Goal: Use online tool/utility: Use online tool/utility

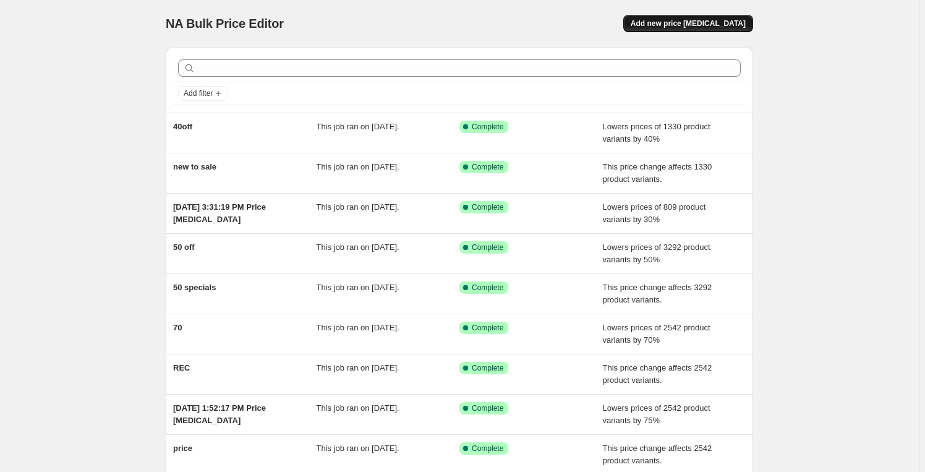
click at [666, 26] on span "Add new price [MEDICAL_DATA]" at bounding box center [688, 24] width 115 height 10
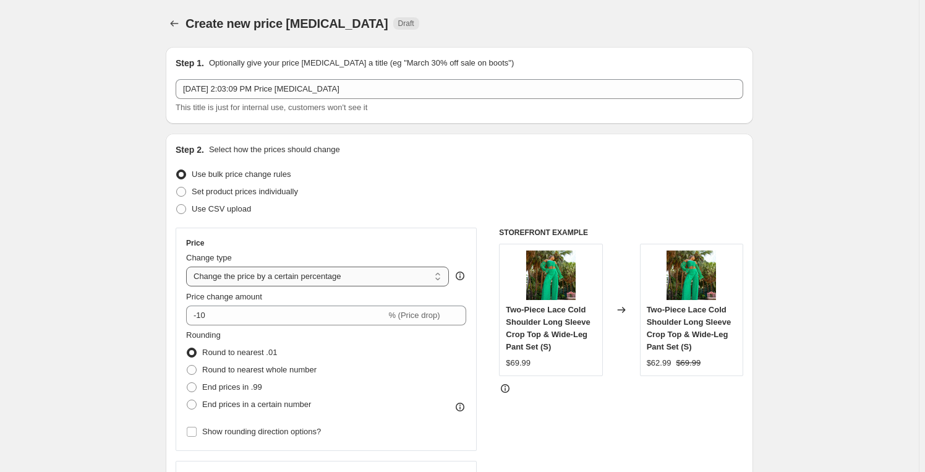
click at [416, 273] on select "Change the price to a certain amount Change the price by a certain amount Chang…" at bounding box center [317, 277] width 263 height 20
select select "ecap"
click at [189, 267] on select "Change the price to a certain amount Change the price by a certain amount Chang…" at bounding box center [317, 277] width 263 height 20
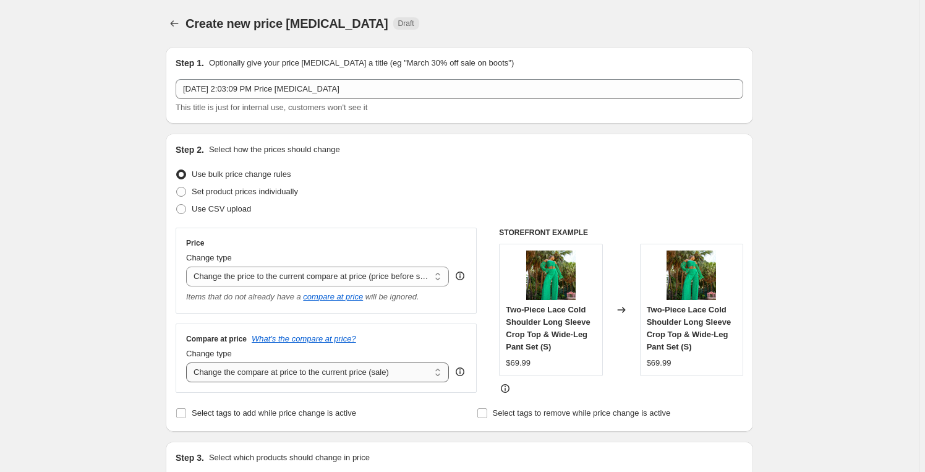
click at [302, 379] on select "Change the compare at price to the current price (sale) Change the compare at p…" at bounding box center [317, 373] width 263 height 20
select select "no_change"
click at [189, 363] on select "Change the compare at price to the current price (sale) Change the compare at p…" at bounding box center [317, 373] width 263 height 20
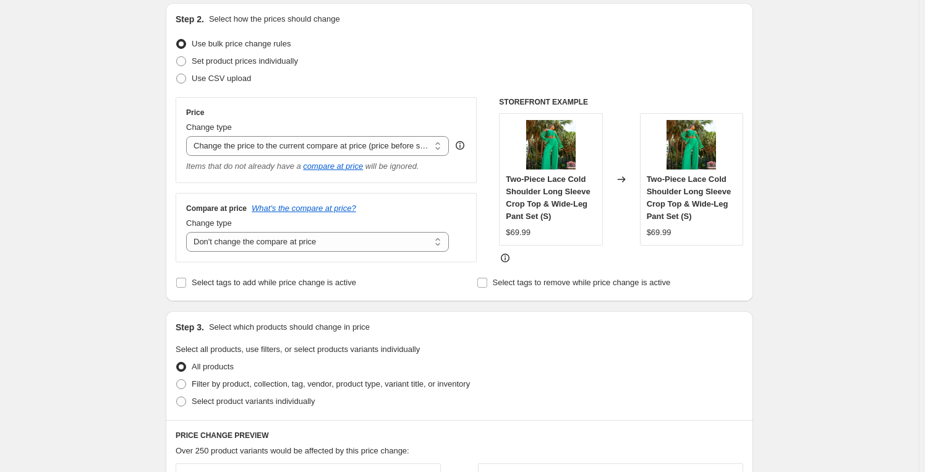
scroll to position [262, 0]
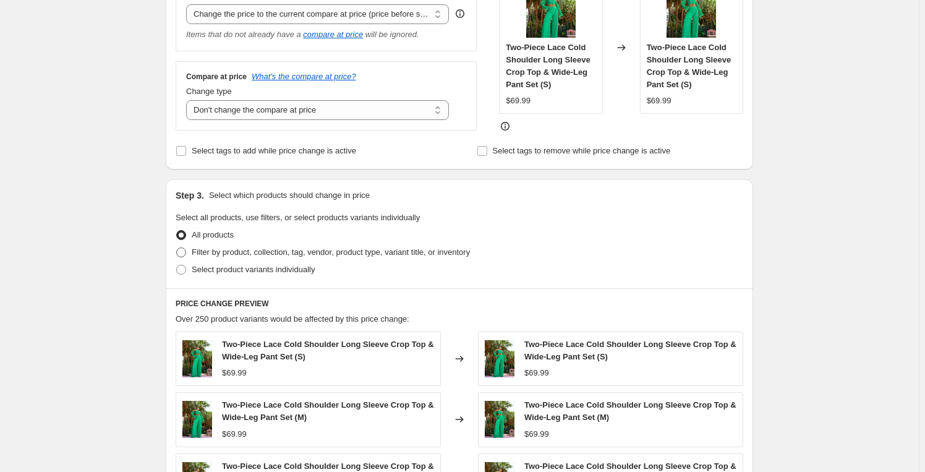
click at [230, 249] on span "Filter by product, collection, tag, vendor, product type, variant title, or inv…" at bounding box center [331, 251] width 278 height 9
click at [177, 248] on input "Filter by product, collection, tag, vendor, product type, variant title, or inv…" at bounding box center [176, 247] width 1 height 1
radio input "true"
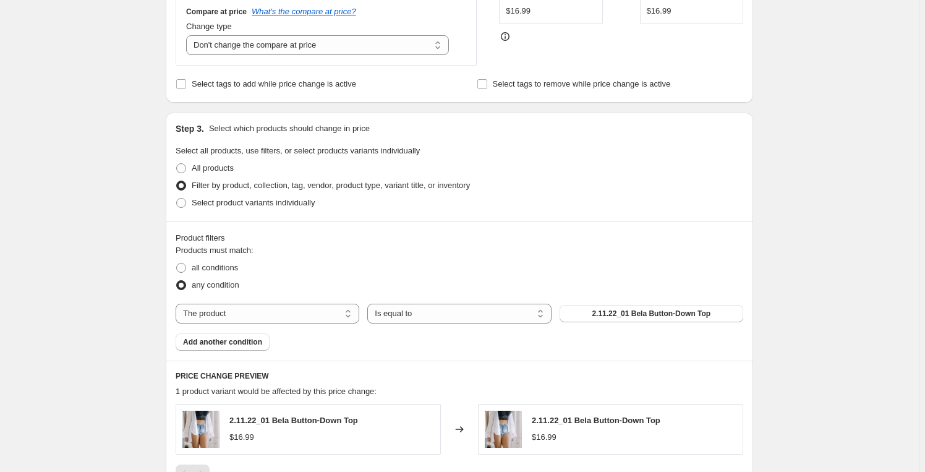
scroll to position [393, 0]
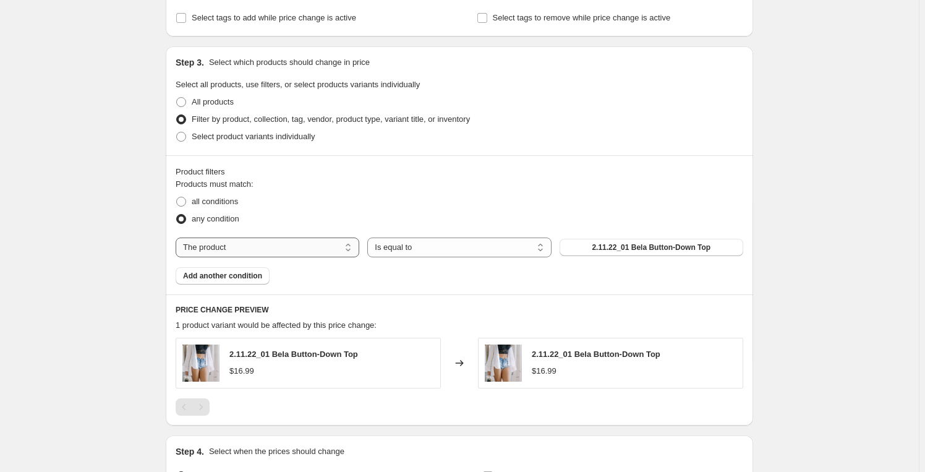
click at [277, 249] on select "The product The product's collection The product's tag The product's vendor The…" at bounding box center [268, 248] width 184 height 20
select select "collection"
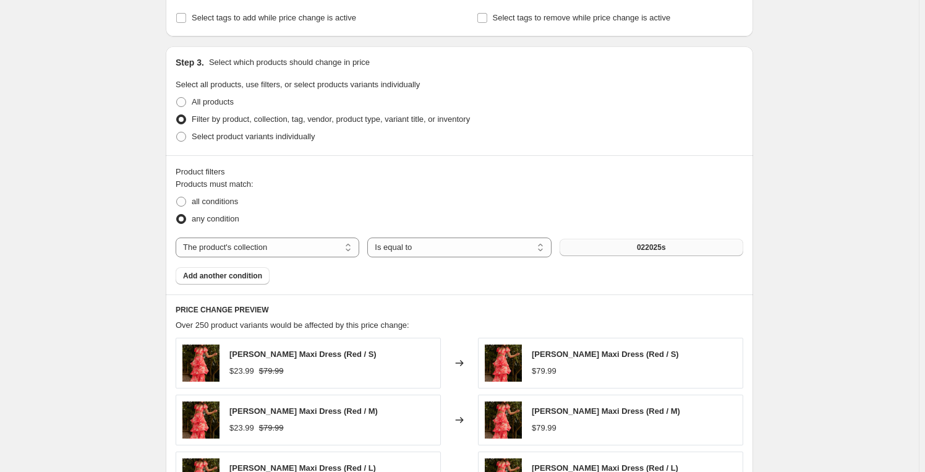
click at [677, 242] on button "022025s" at bounding box center [652, 247] width 184 height 17
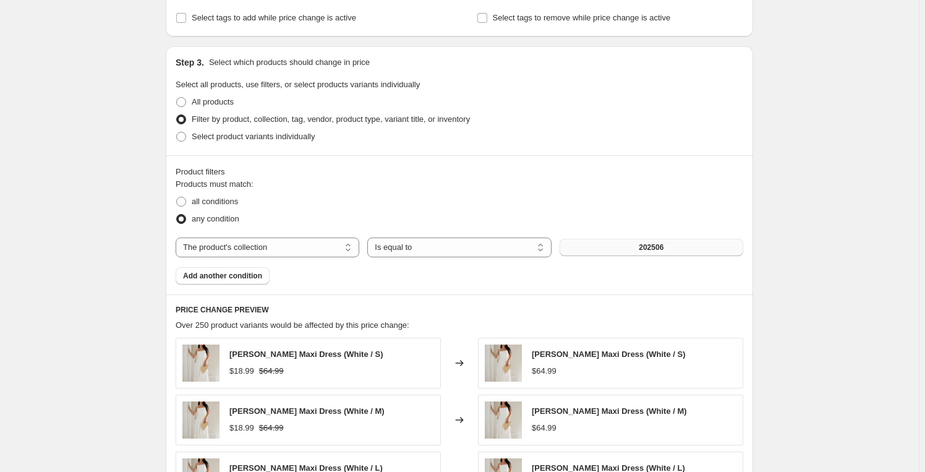
click at [664, 251] on span "202506" at bounding box center [651, 247] width 25 height 10
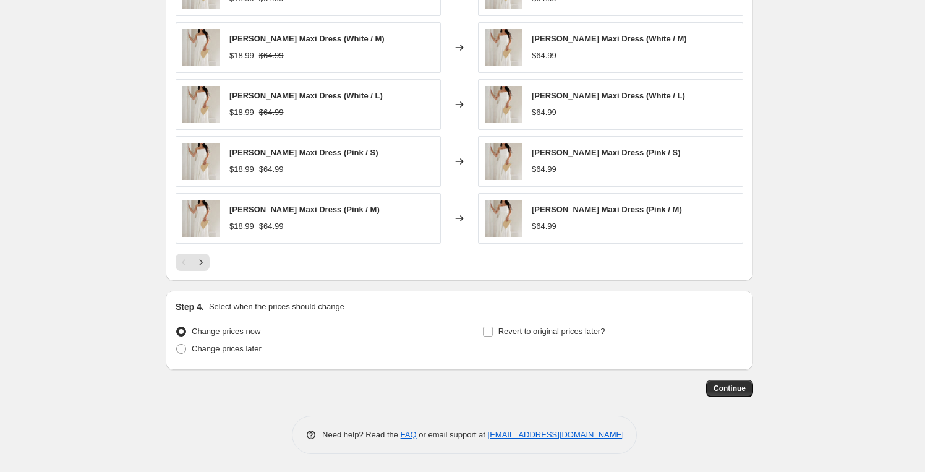
click at [736, 385] on span "Continue" at bounding box center [730, 389] width 32 height 10
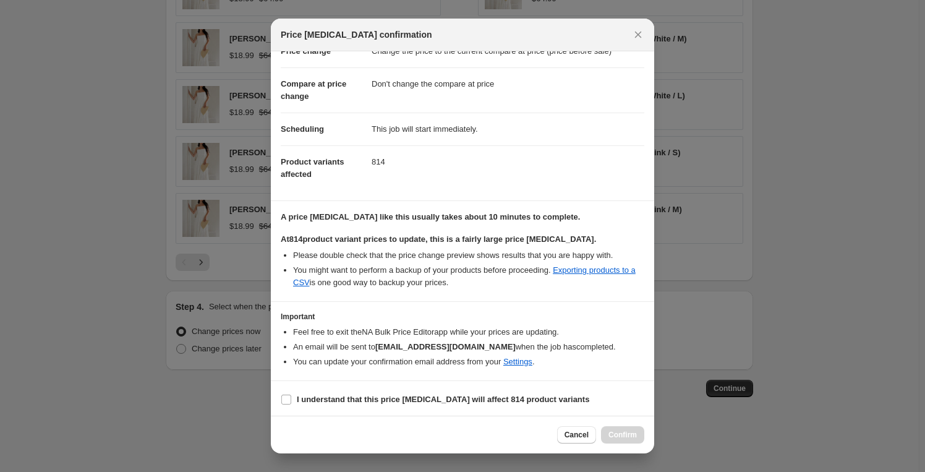
scroll to position [40, 0]
click at [375, 401] on b "I understand that this price change job will affect 814 product variants" at bounding box center [443, 397] width 293 height 9
click at [291, 401] on input "I understand that this price change job will affect 814 product variants" at bounding box center [286, 398] width 10 height 10
checkbox input "true"
click at [622, 429] on button "Confirm" at bounding box center [622, 434] width 43 height 17
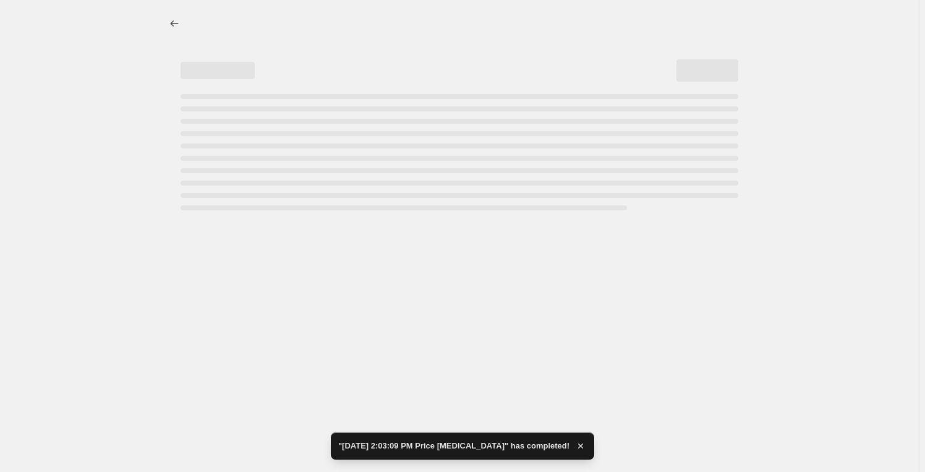
select select "ecap"
select select "no_change"
select select "collection"
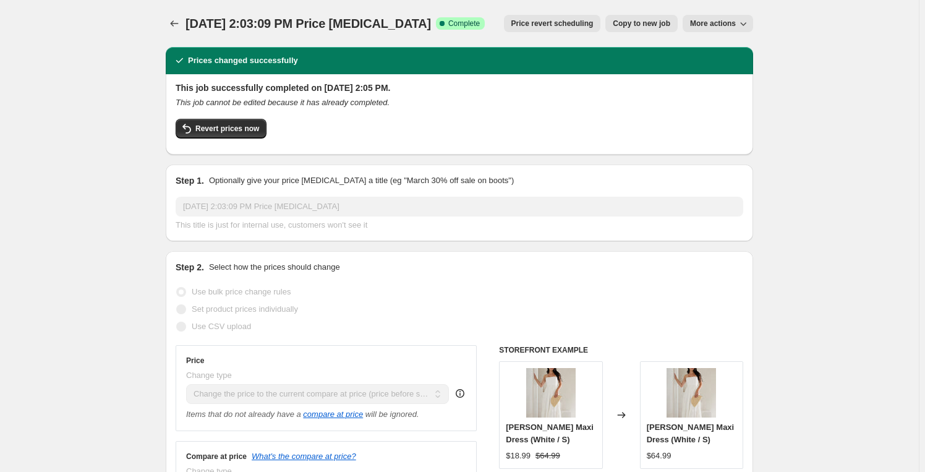
click at [181, 25] on icon "Price change jobs" at bounding box center [174, 23] width 12 height 12
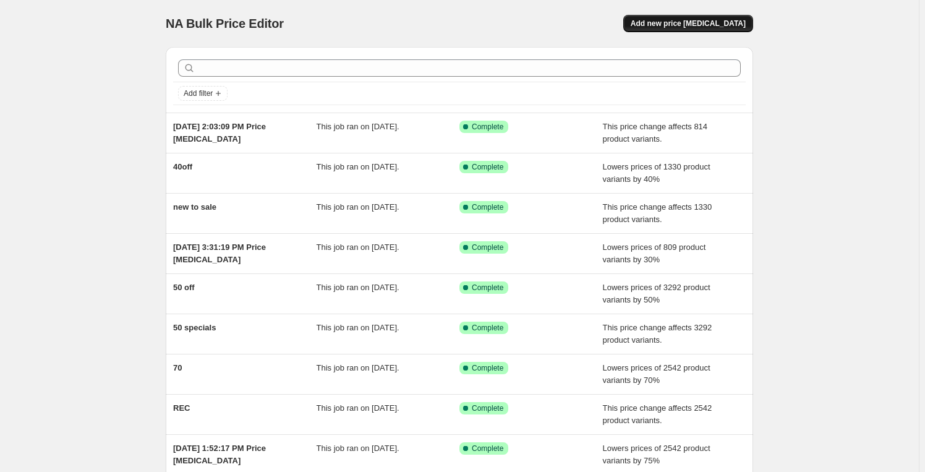
click at [687, 27] on span "Add new price change job" at bounding box center [688, 24] width 115 height 10
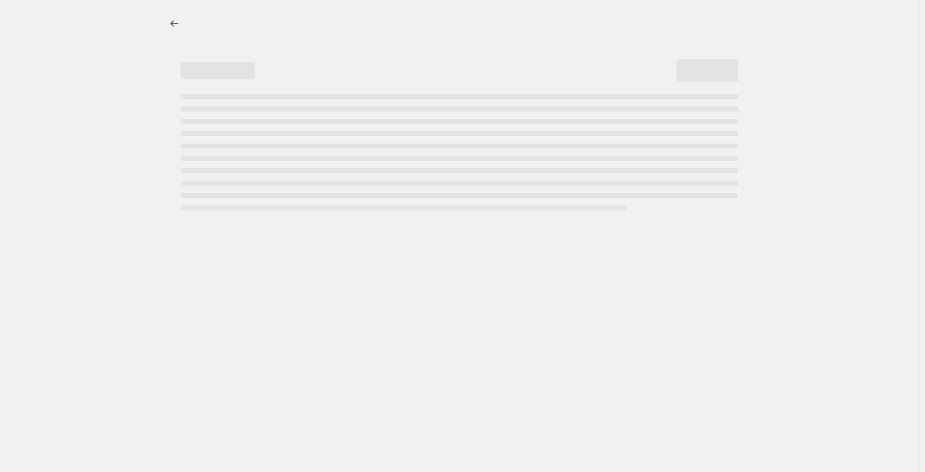
select select "percentage"
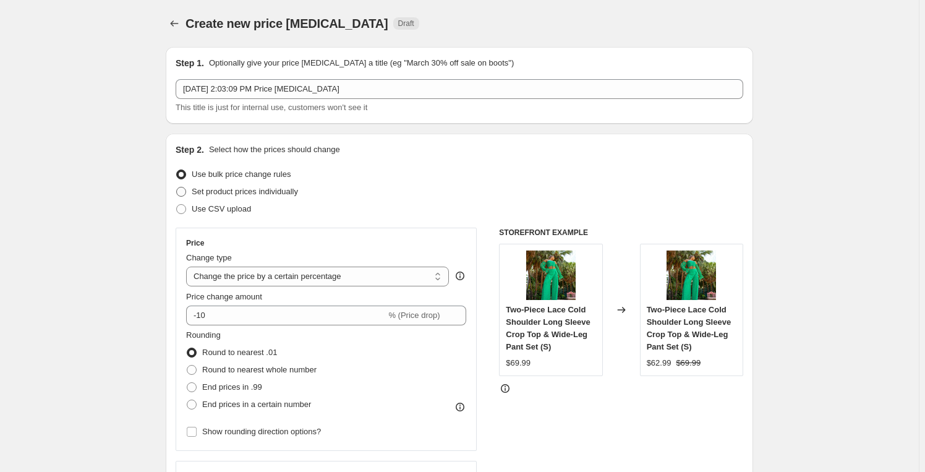
click at [252, 183] on label "Set product prices individually" at bounding box center [237, 191] width 122 height 17
click at [177, 187] on input "Set product prices individually" at bounding box center [176, 187] width 1 height 1
radio input "true"
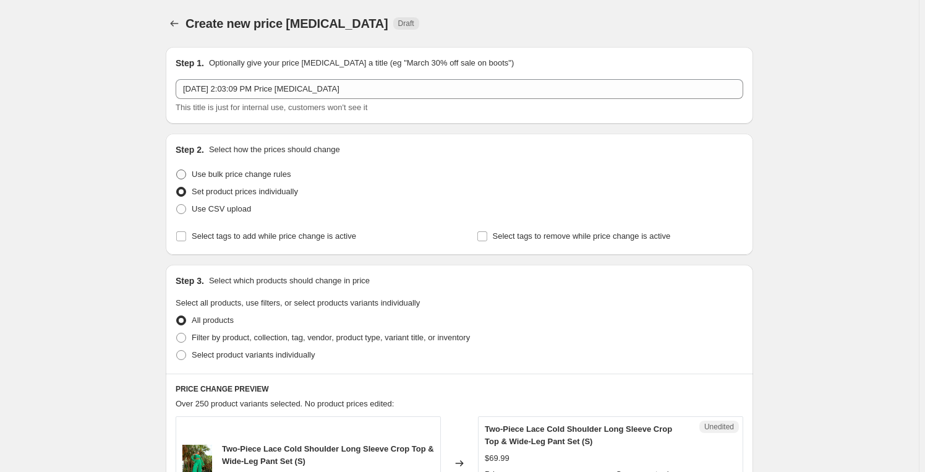
click at [255, 179] on span "Use bulk price change rules" at bounding box center [241, 174] width 99 height 12
click at [177, 170] on input "Use bulk price change rules" at bounding box center [176, 169] width 1 height 1
radio input "true"
select select "percentage"
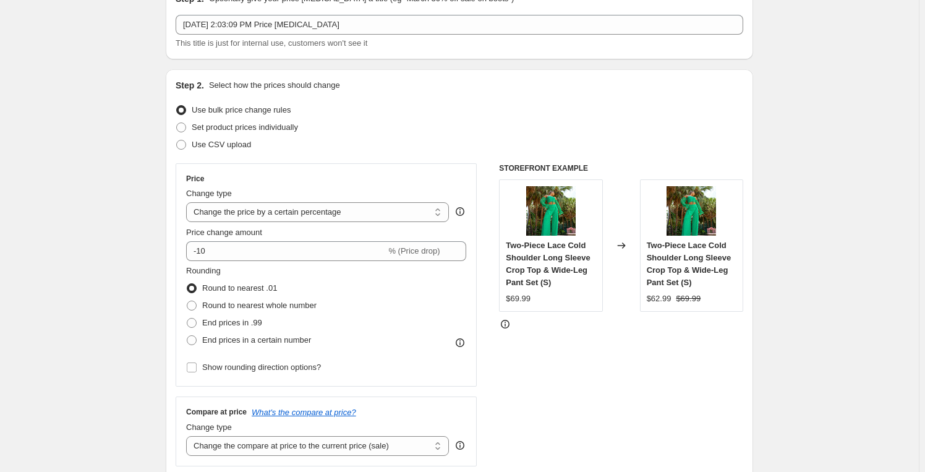
scroll to position [131, 0]
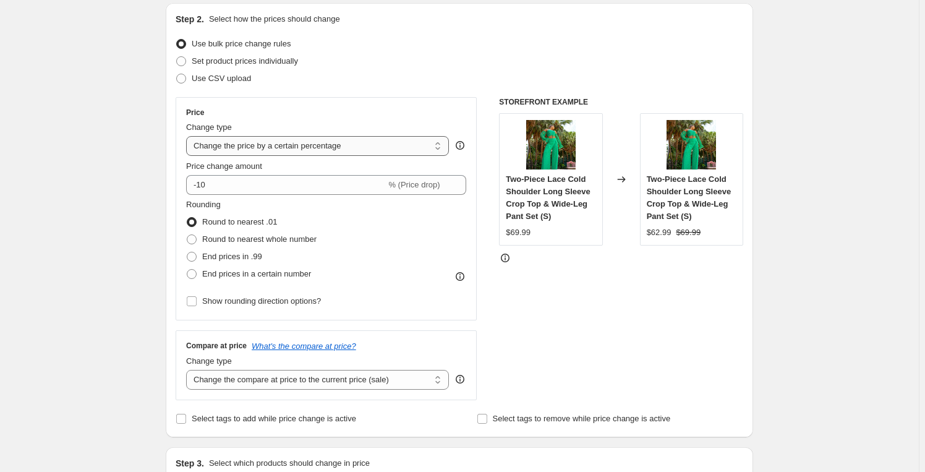
click at [264, 153] on select "Change the price to a certain amount Change the price by a certain amount Chang…" at bounding box center [317, 146] width 263 height 20
click at [189, 136] on select "Change the price to a certain amount Change the price by a certain amount Chang…" at bounding box center [317, 146] width 263 height 20
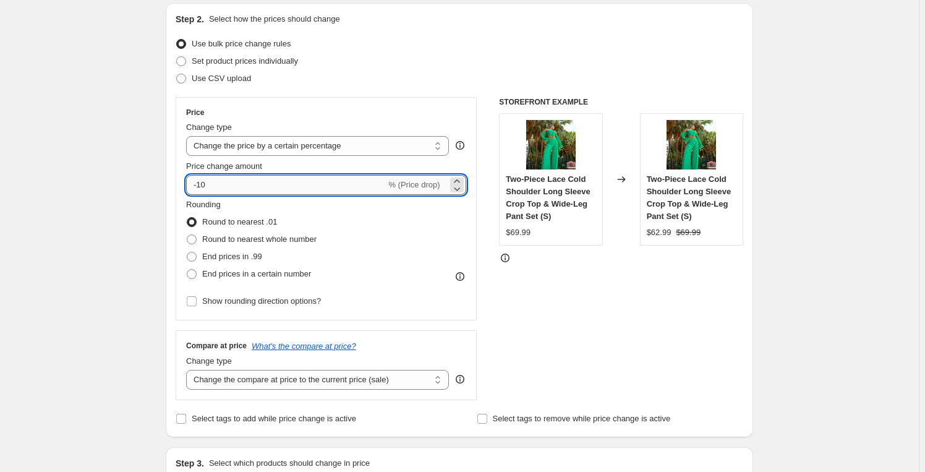
click at [205, 179] on input "-10" at bounding box center [286, 185] width 200 height 20
type input "-30"
click at [242, 252] on span "End prices in .99" at bounding box center [232, 256] width 60 height 9
click at [187, 252] on input "End prices in .99" at bounding box center [187, 252] width 1 height 1
radio input "true"
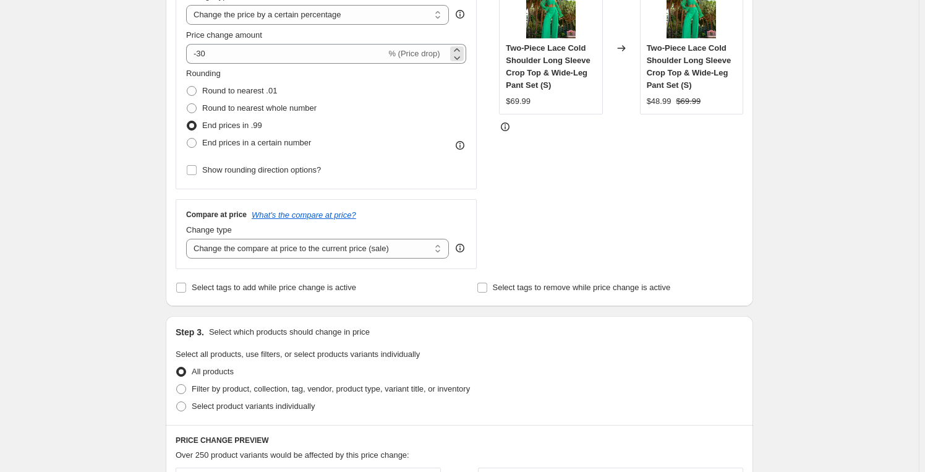
scroll to position [262, 0]
click at [340, 240] on select "Change the compare at price to the current price (sale) Change the compare at p…" at bounding box center [317, 248] width 263 height 20
select select "no_change"
click at [189, 238] on select "Change the compare at price to the current price (sale) Change the compare at p…" at bounding box center [317, 248] width 263 height 20
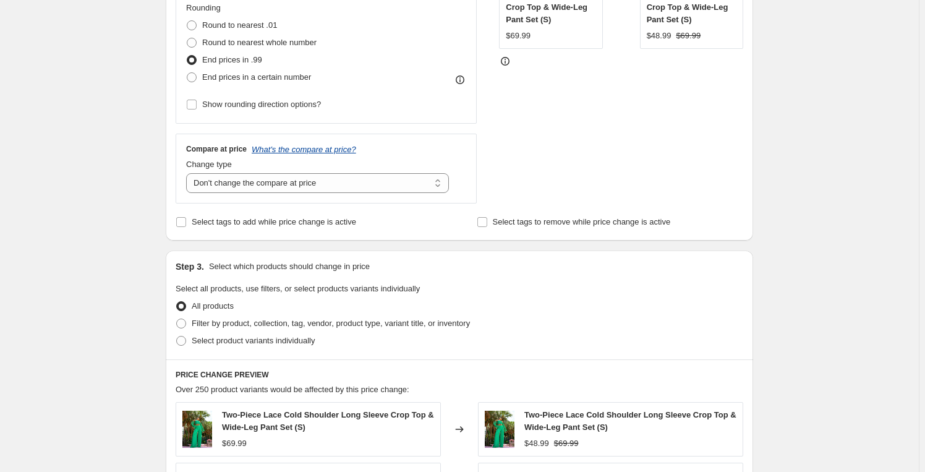
scroll to position [393, 0]
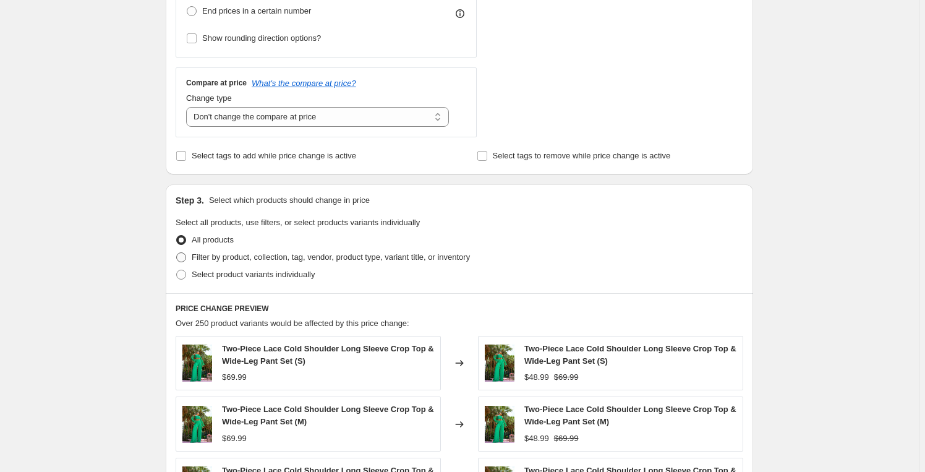
click at [220, 255] on span "Filter by product, collection, tag, vendor, product type, variant title, or inv…" at bounding box center [331, 256] width 278 height 9
click at [177, 253] on input "Filter by product, collection, tag, vendor, product type, variant title, or inv…" at bounding box center [176, 252] width 1 height 1
radio input "true"
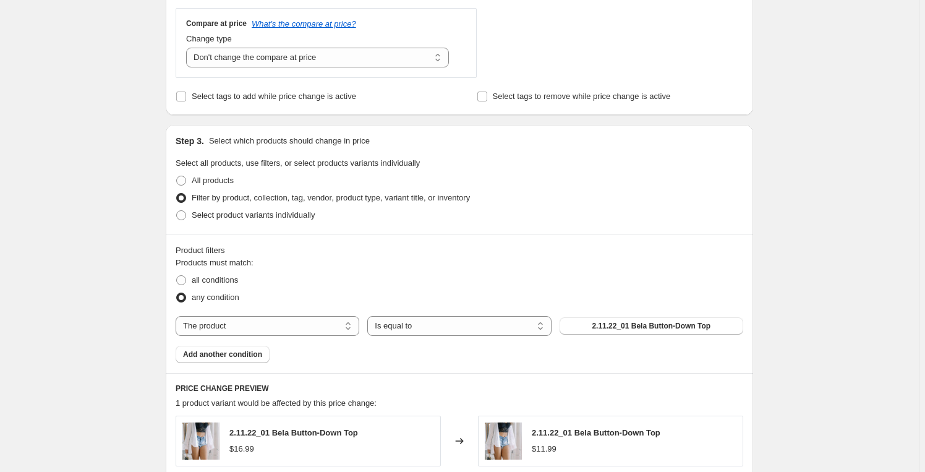
scroll to position [525, 0]
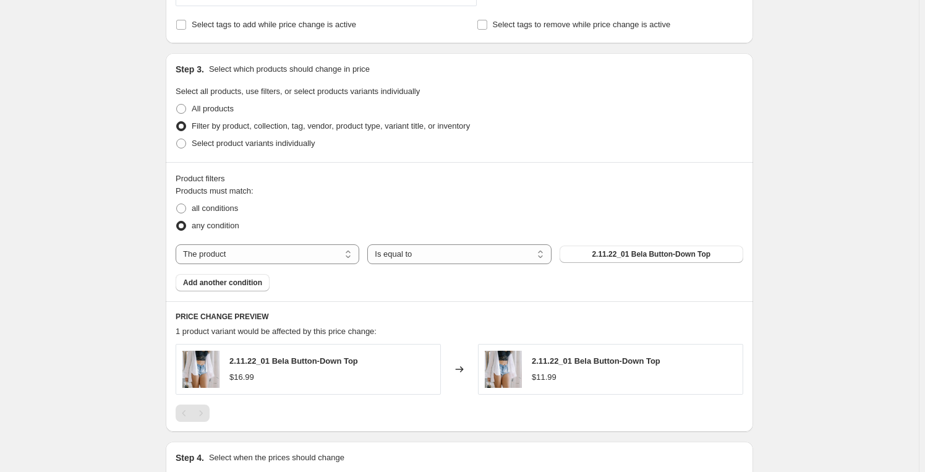
click at [317, 265] on div "Products must match: all conditions any condition The product The product's col…" at bounding box center [460, 238] width 568 height 106
click at [298, 259] on select "The product The product's collection The product's tag The product's vendor The…" at bounding box center [268, 254] width 184 height 20
select select "collection"
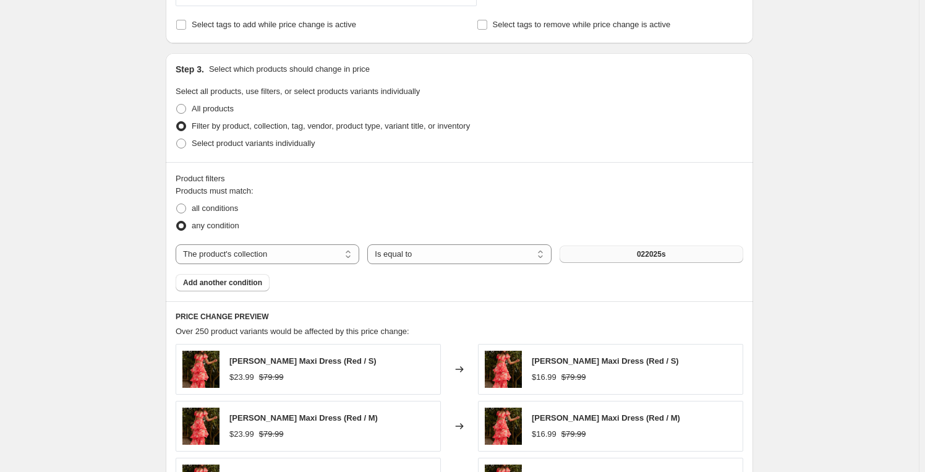
click at [659, 259] on span "022025s" at bounding box center [651, 254] width 29 height 10
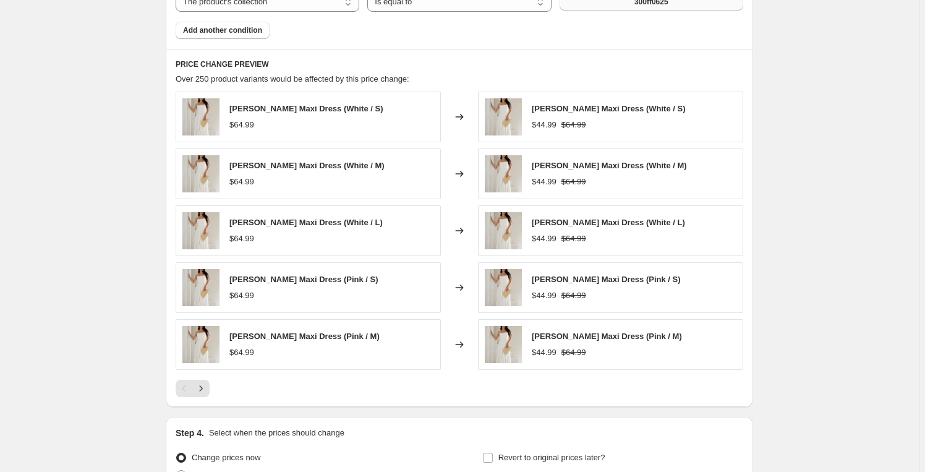
scroll to position [903, 0]
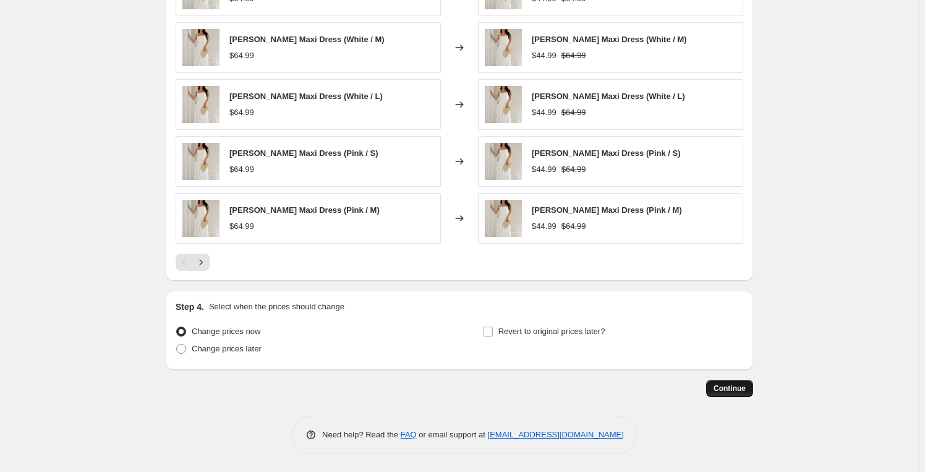
click at [734, 382] on button "Continue" at bounding box center [729, 388] width 47 height 17
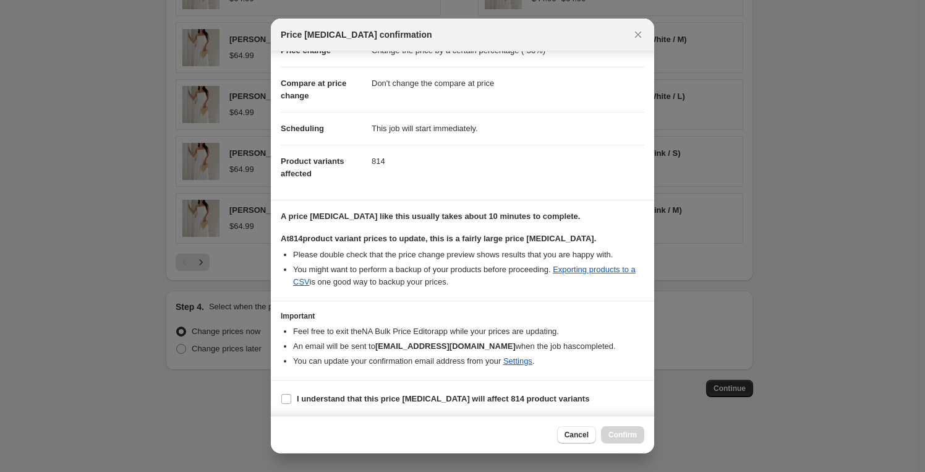
scroll to position [40, 0]
click at [338, 393] on b "I understand that this price change job will affect 814 product variants" at bounding box center [443, 397] width 293 height 9
click at [291, 393] on input "I understand that this price change job will affect 814 product variants" at bounding box center [286, 398] width 10 height 10
checkbox input "true"
click at [640, 436] on button "Confirm" at bounding box center [622, 434] width 43 height 17
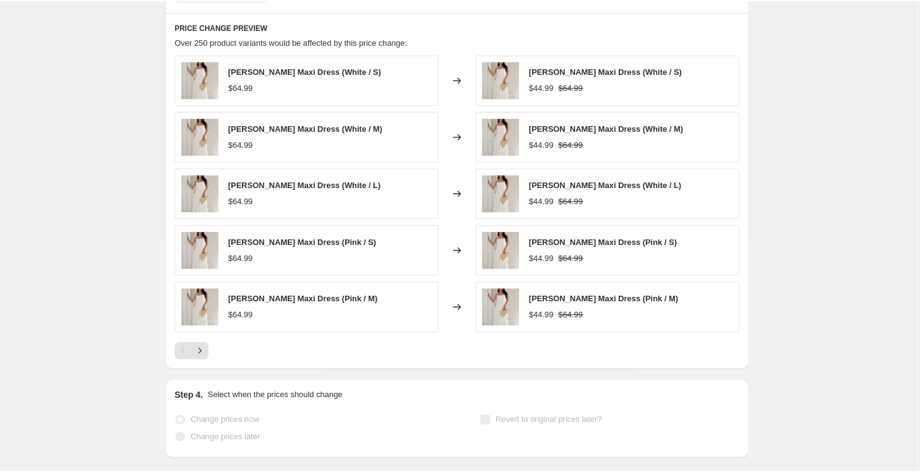
scroll to position [935, 0]
